Goal: Ask a question

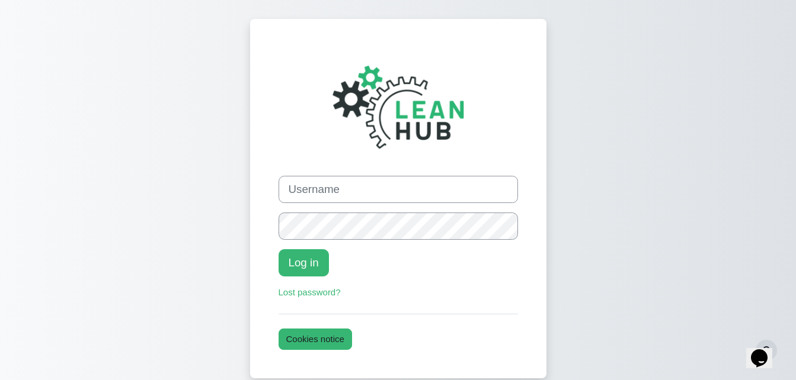
click at [282, 359] on button "Opens Chat This icon Opens the chat window." at bounding box center [759, 358] width 26 height 20
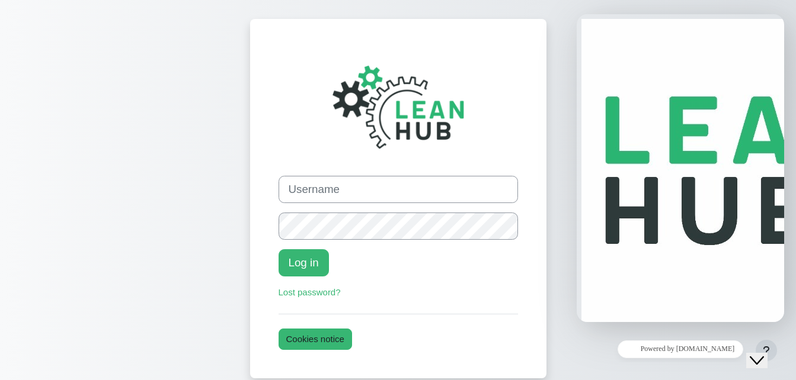
type input "[PERSON_NAME]"
type input "[EMAIL_ADDRESS][DOMAIN_NAME]"
type input "[PERSON_NAME]"
type input "19137357607"
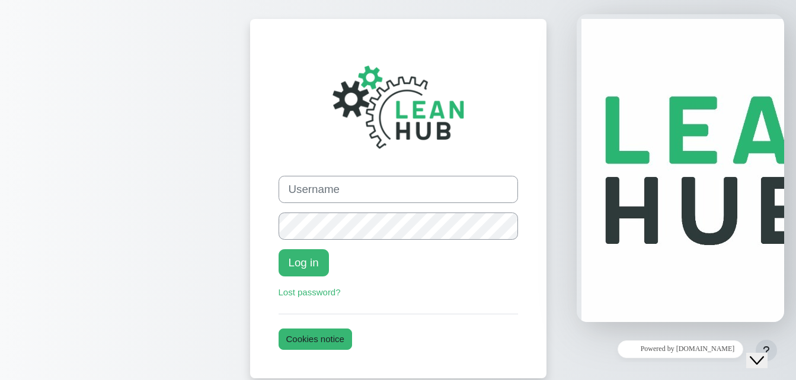
scroll to position [93, 0]
paste textarea "No Leads? No Visibility? No Problem. We specialize in AI-powered SEO that ranks…"
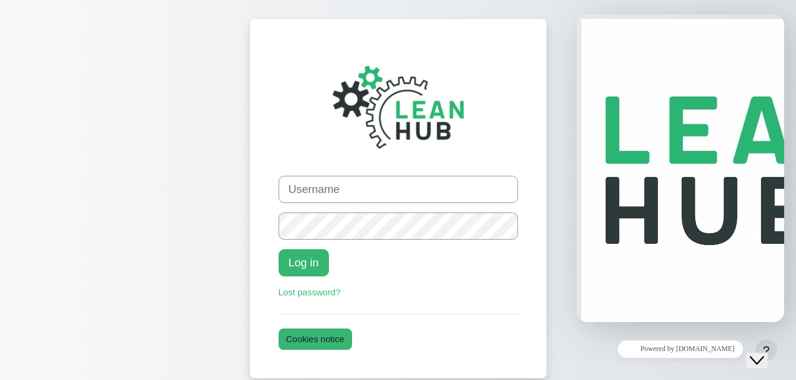
type textarea "No Leads? No Visibility? No Problem. We specialize in AI-powered SEO that ranks…"
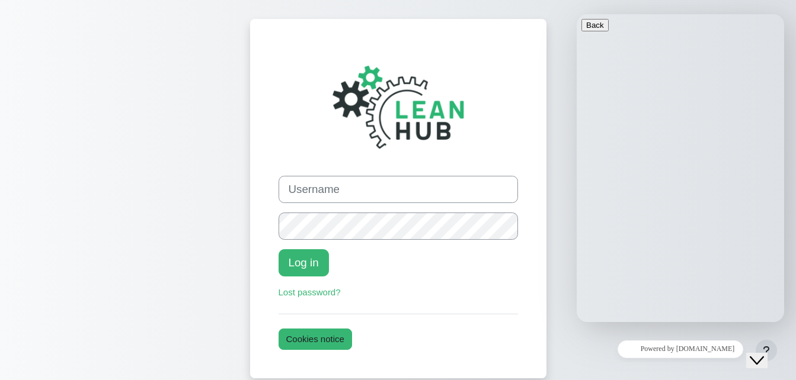
scroll to position [0, 0]
